Goal: Information Seeking & Learning: Learn about a topic

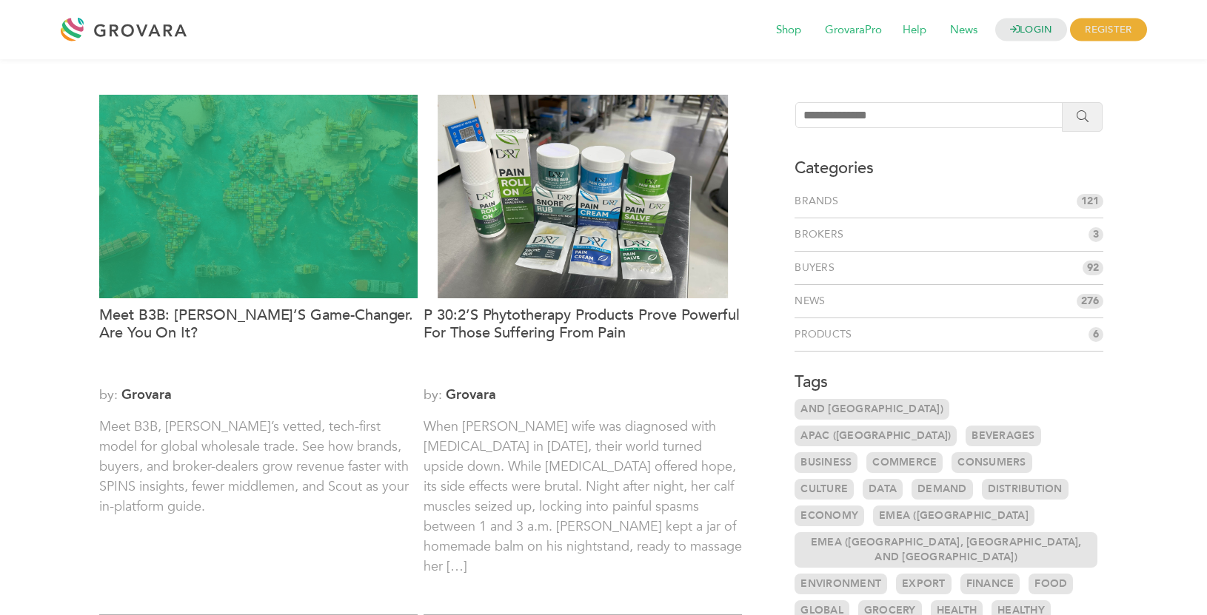
click at [313, 216] on div at bounding box center [258, 197] width 318 height 204
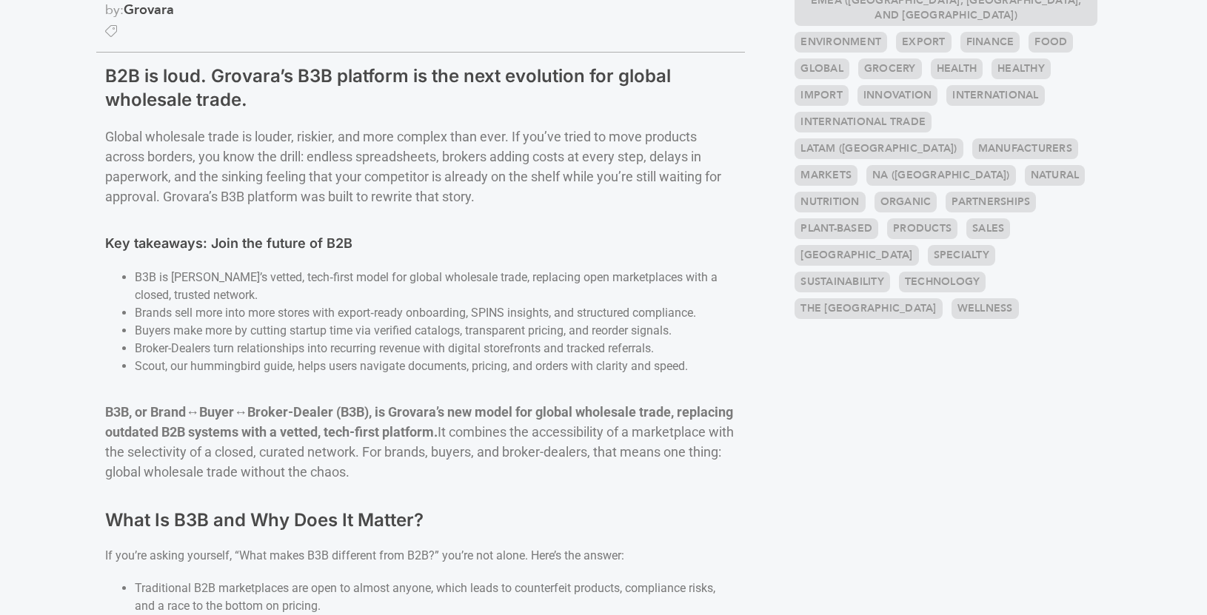
scroll to position [548, 0]
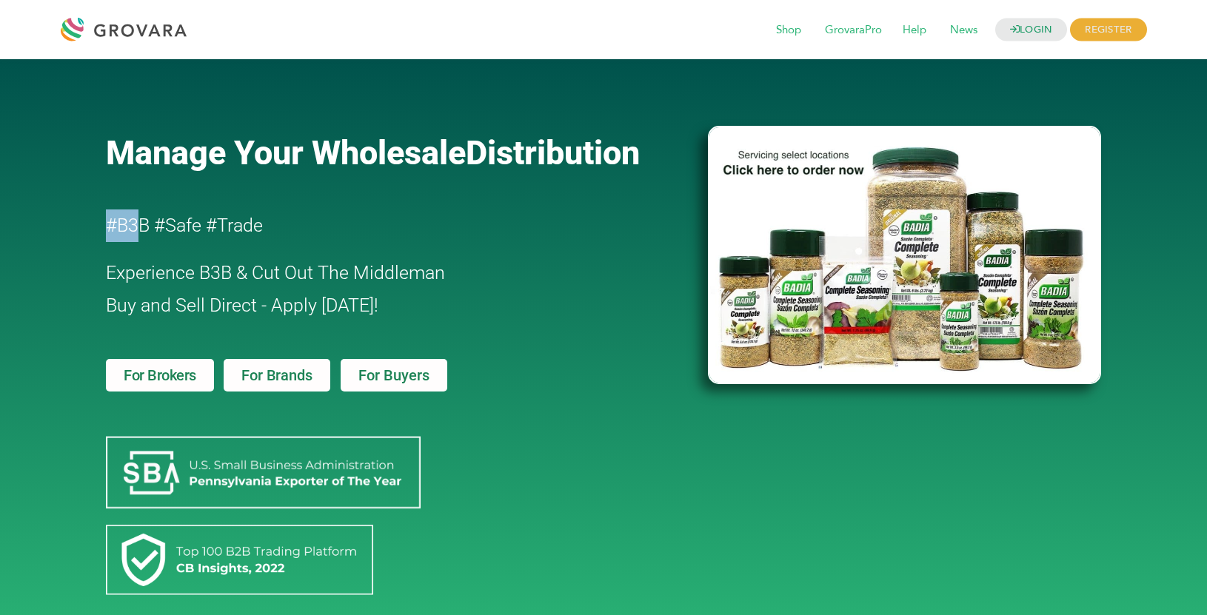
drag, startPoint x: 104, startPoint y: 227, endPoint x: 138, endPoint y: 226, distance: 34.1
click at [138, 226] on div "Manage Your Wholesale Distribution #B3B #Safe #Trade Experience B3B & Cut Out T…" at bounding box center [398, 353] width 601 height 573
click at [155, 227] on h2 "#B3B #Safe #Trade" at bounding box center [364, 226] width 517 height 33
click at [383, 153] on span "Manage Your Wholesale" at bounding box center [286, 152] width 360 height 39
click at [14, 233] on div "Manage Your Wholesale Distribution #B3B #Safe #Trade Experience B3B & Cut Out T…" at bounding box center [603, 353] width 1207 height 588
